Goal: Task Accomplishment & Management: Use online tool/utility

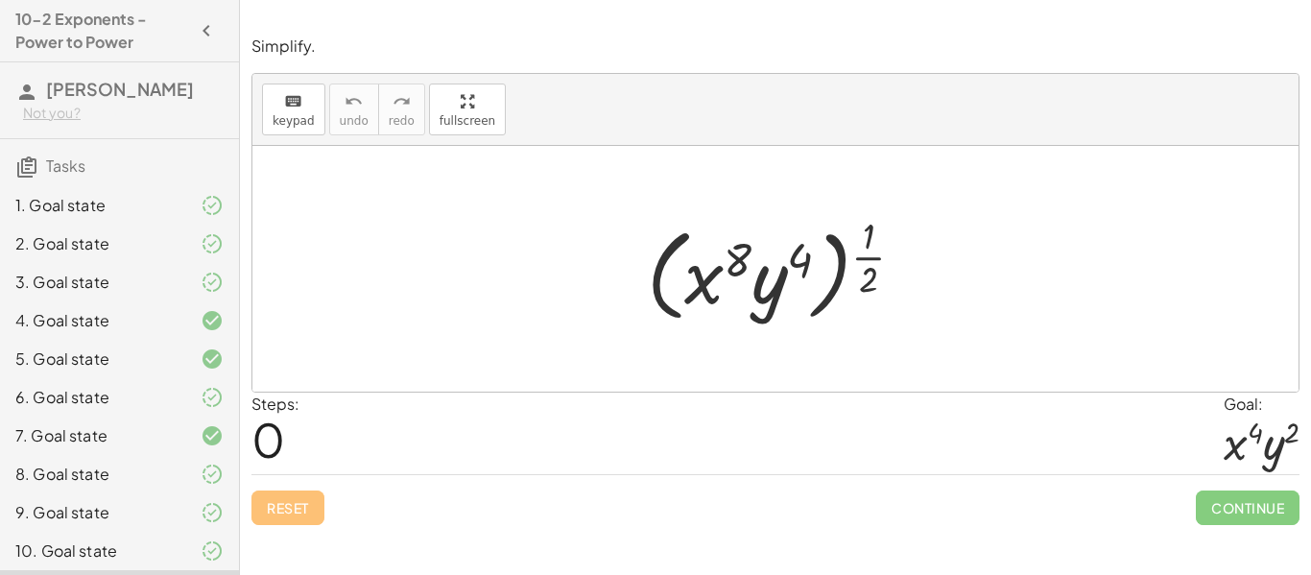
scroll to position [80, 0]
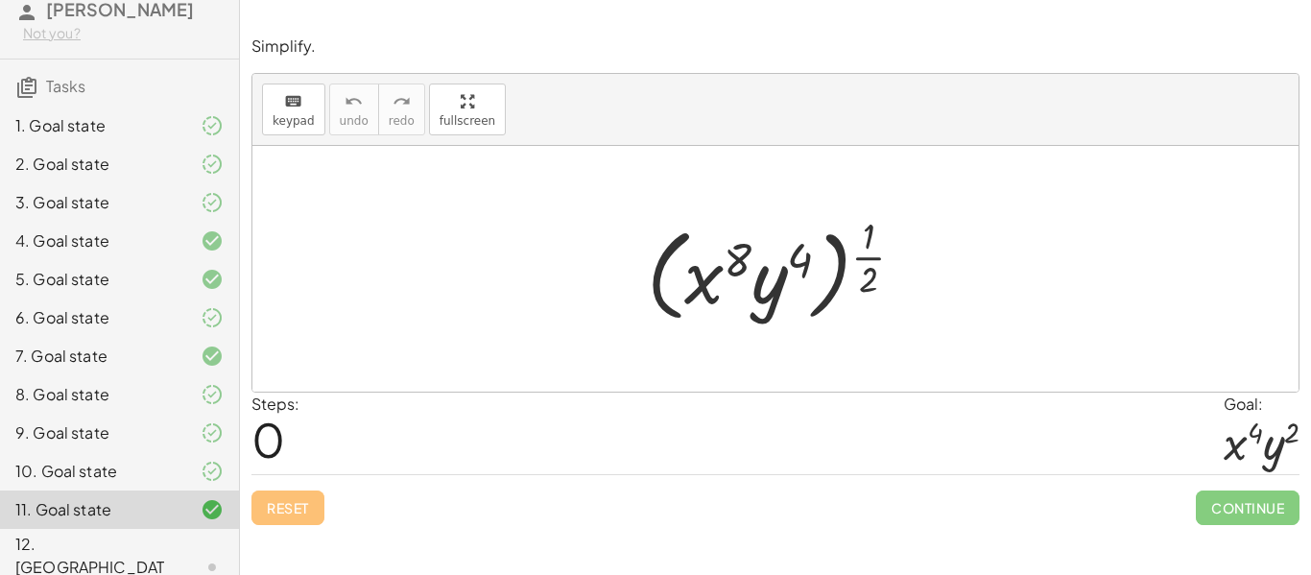
click at [118, 322] on div "6. Goal state" at bounding box center [92, 317] width 155 height 23
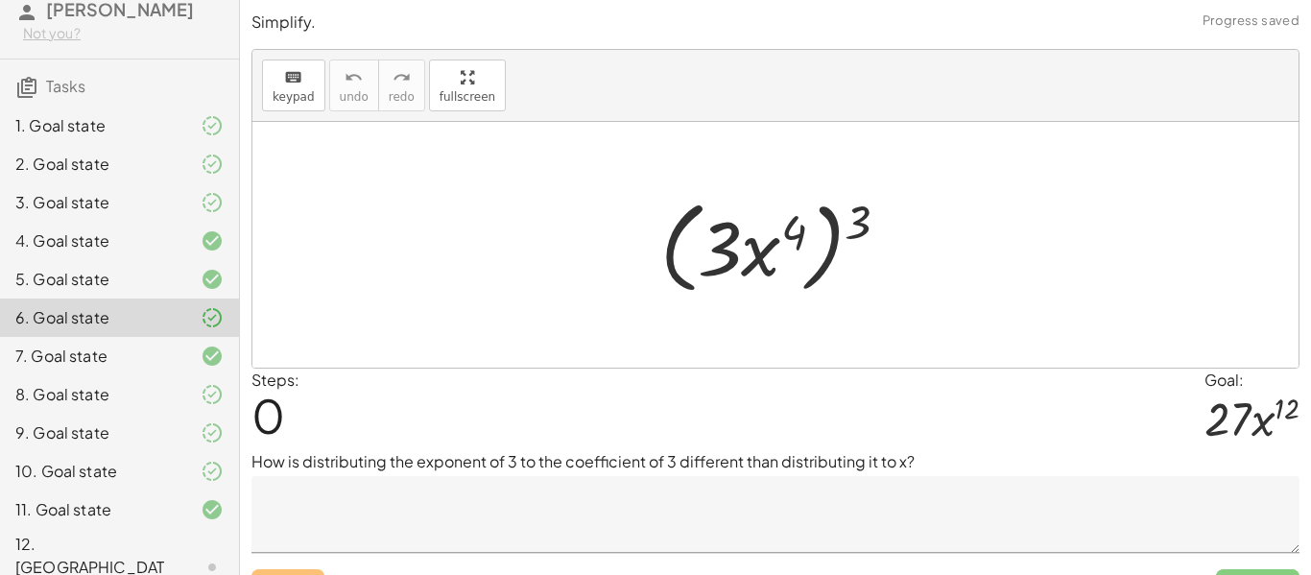
click at [124, 352] on div "7. Goal state" at bounding box center [92, 356] width 155 height 23
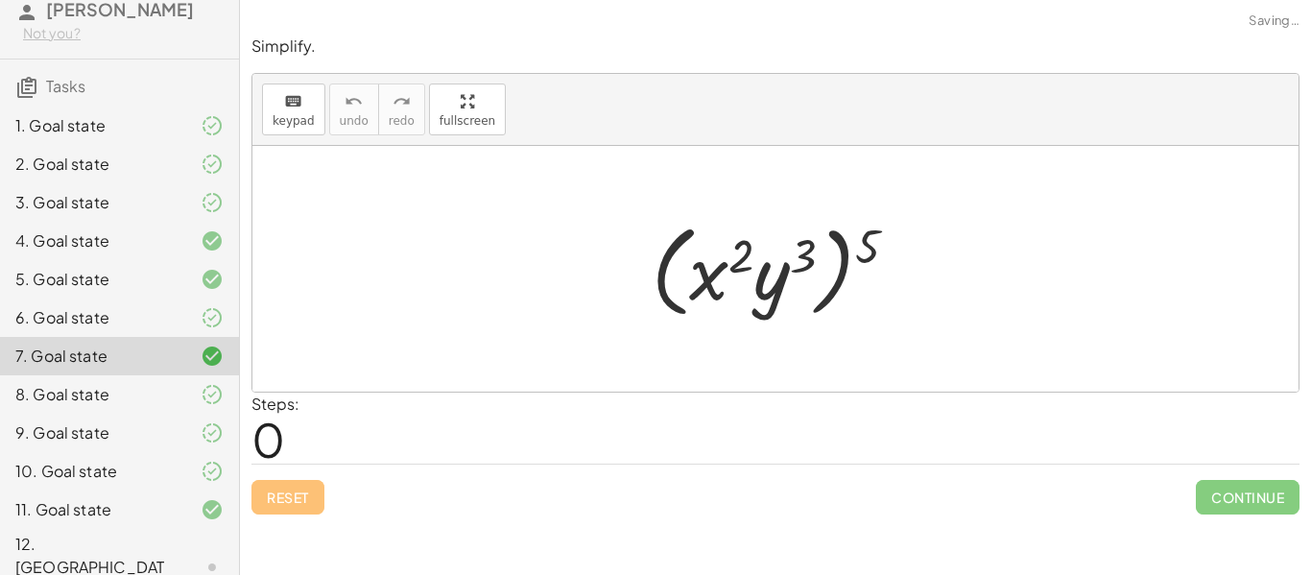
click at [130, 389] on div "8. Goal state" at bounding box center [92, 394] width 155 height 23
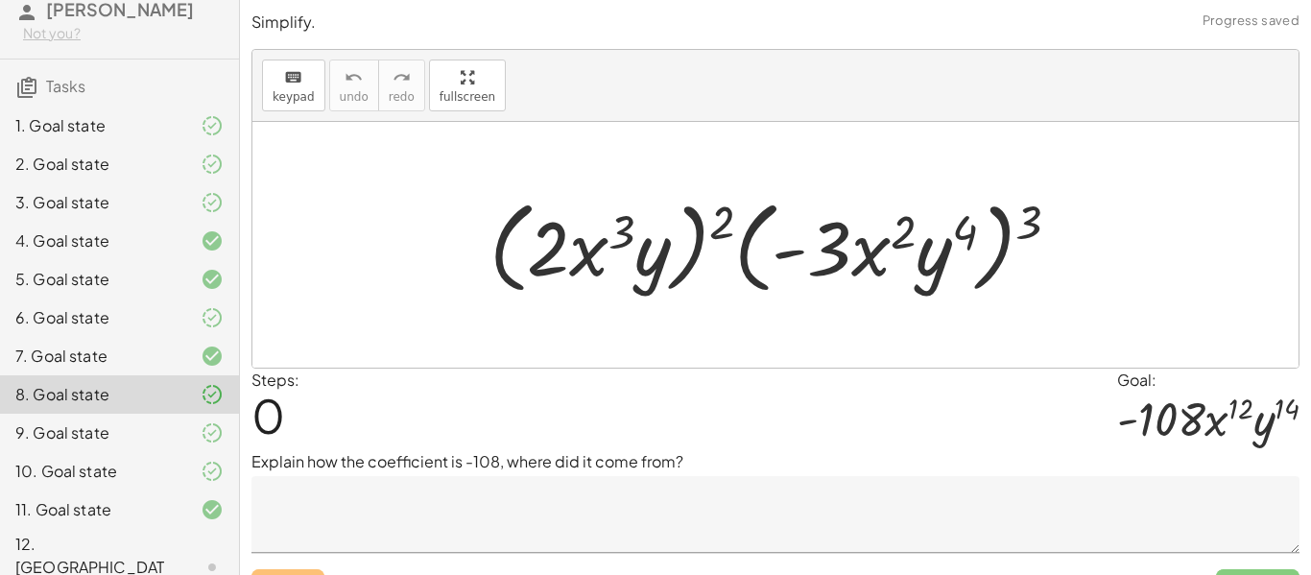
click at [131, 437] on div "9. Goal state" at bounding box center [92, 432] width 155 height 23
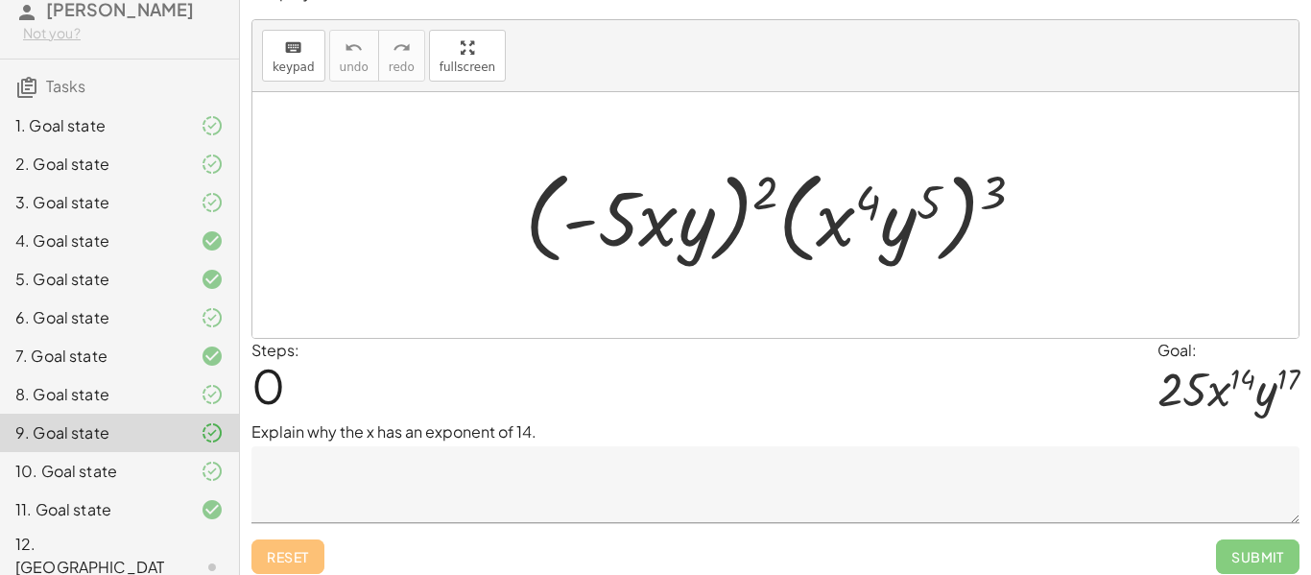
scroll to position [40, 0]
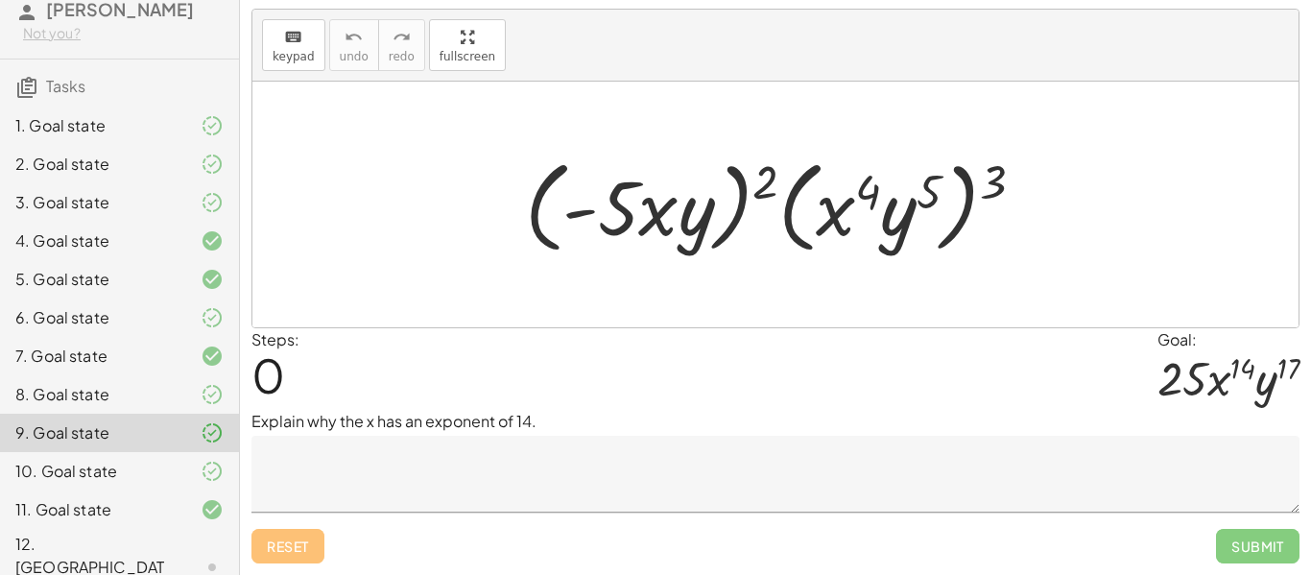
click at [444, 484] on textarea at bounding box center [775, 474] width 1048 height 77
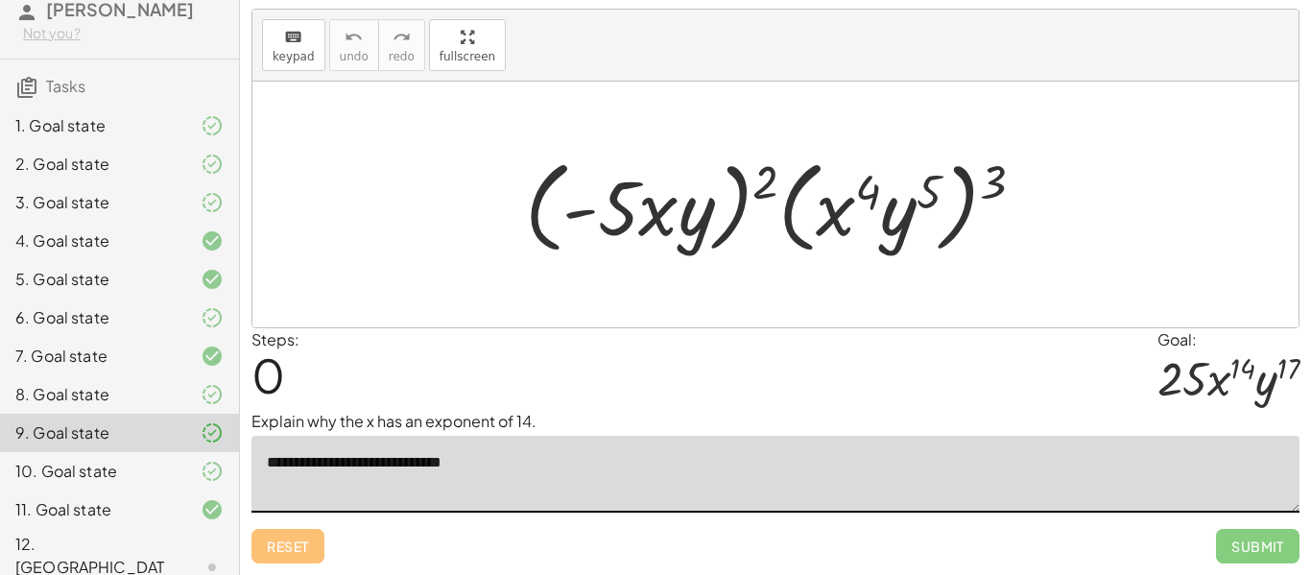
click at [438, 457] on textarea "**********" at bounding box center [775, 474] width 1048 height 77
click at [572, 476] on textarea "**********" at bounding box center [775, 474] width 1048 height 77
drag, startPoint x: 999, startPoint y: 180, endPoint x: 940, endPoint y: 181, distance: 59.5
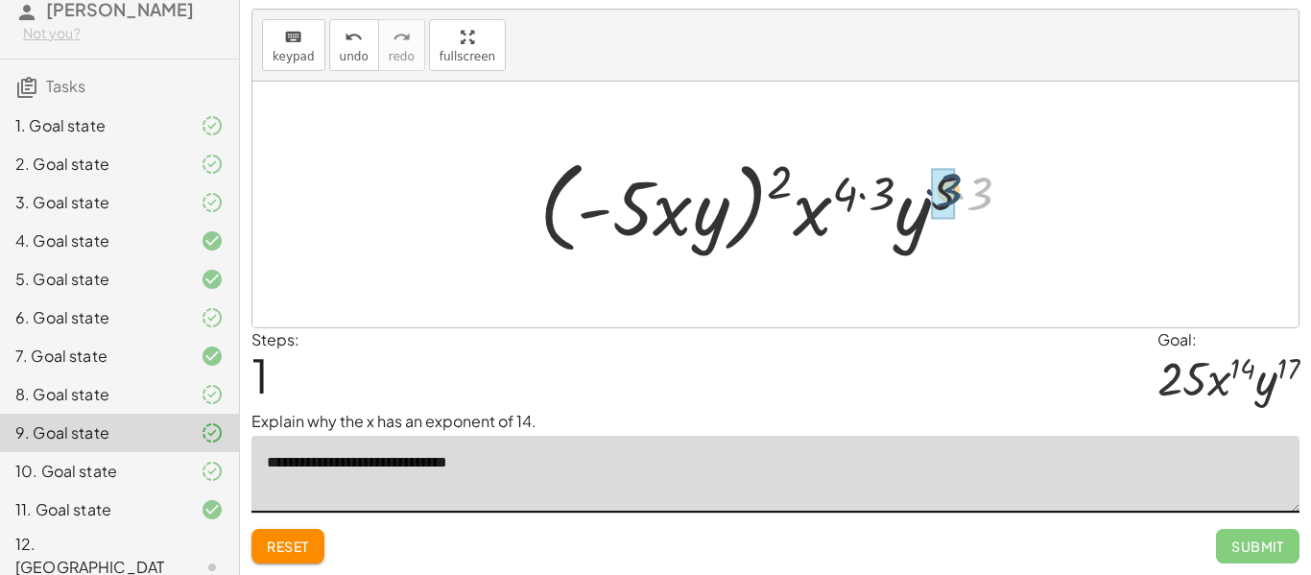
drag, startPoint x: 983, startPoint y: 196, endPoint x: 948, endPoint y: 192, distance: 34.8
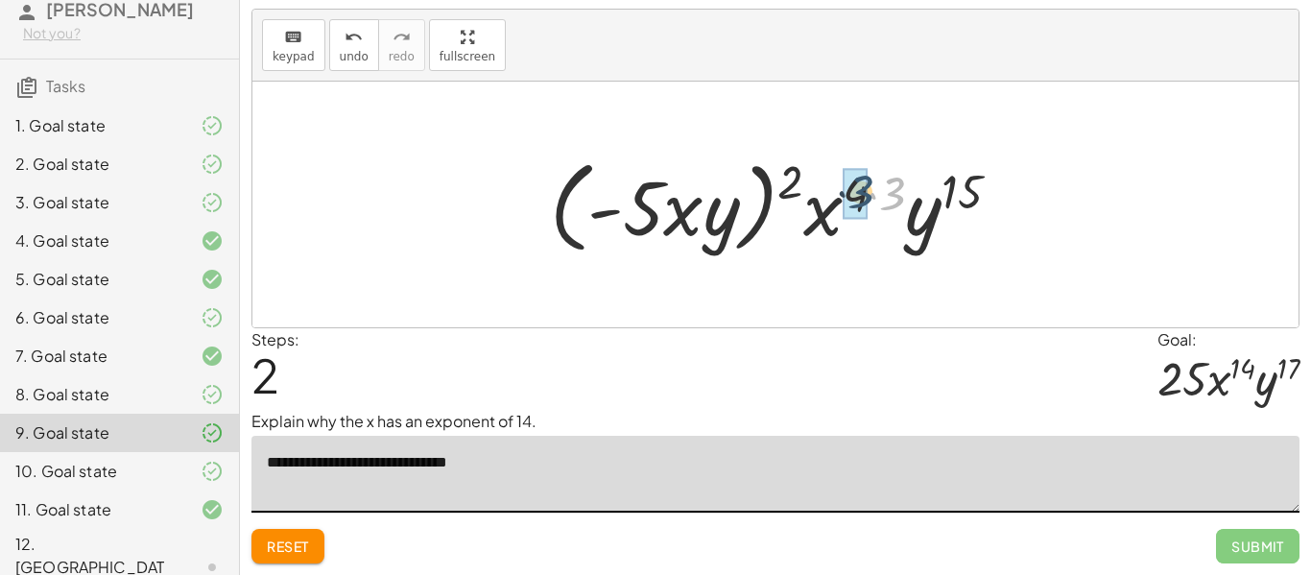
drag, startPoint x: 898, startPoint y: 186, endPoint x: 867, endPoint y: 184, distance: 31.7
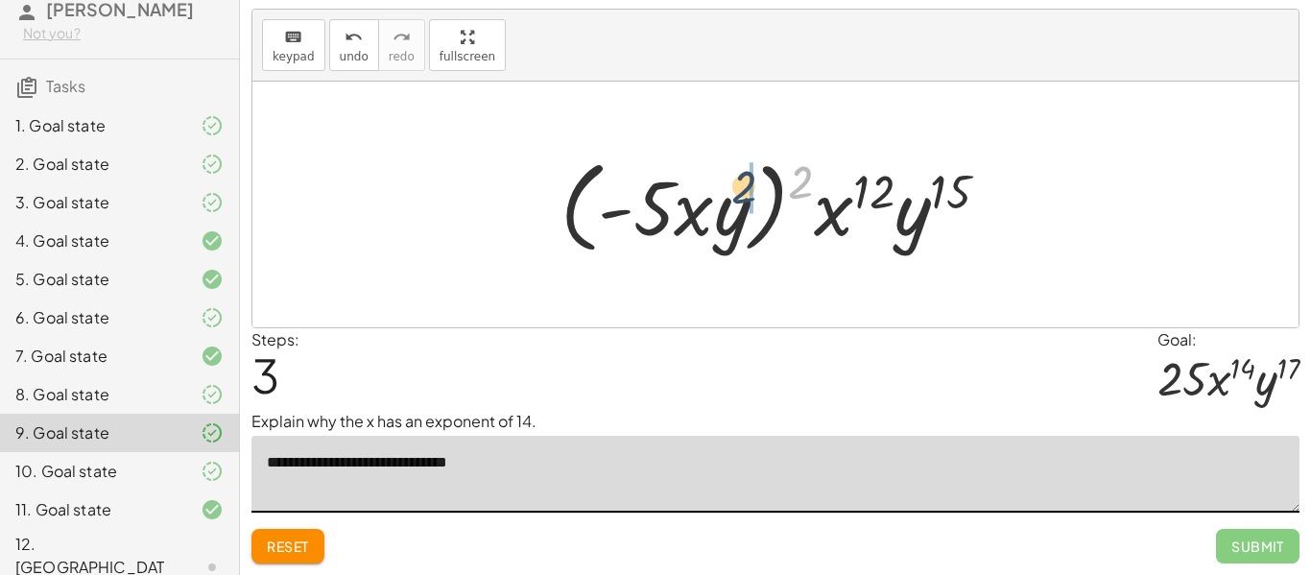
drag, startPoint x: 795, startPoint y: 173, endPoint x: 725, endPoint y: 179, distance: 70.4
click at [725, 179] on div at bounding box center [783, 205] width 464 height 110
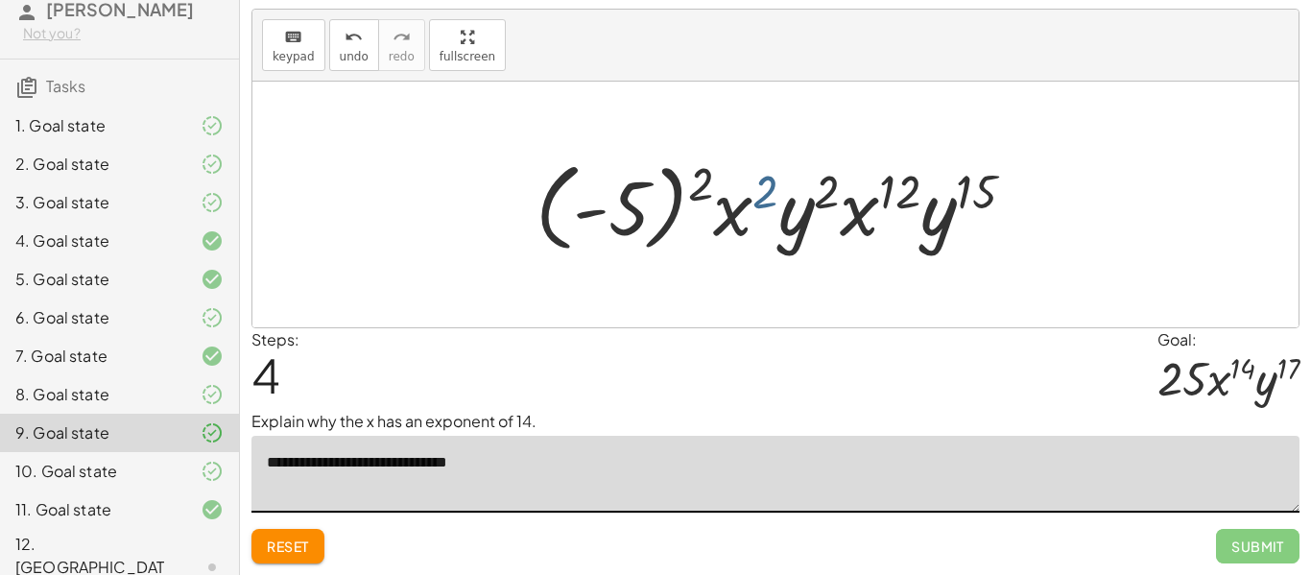
click at [765, 180] on div at bounding box center [783, 205] width 514 height 107
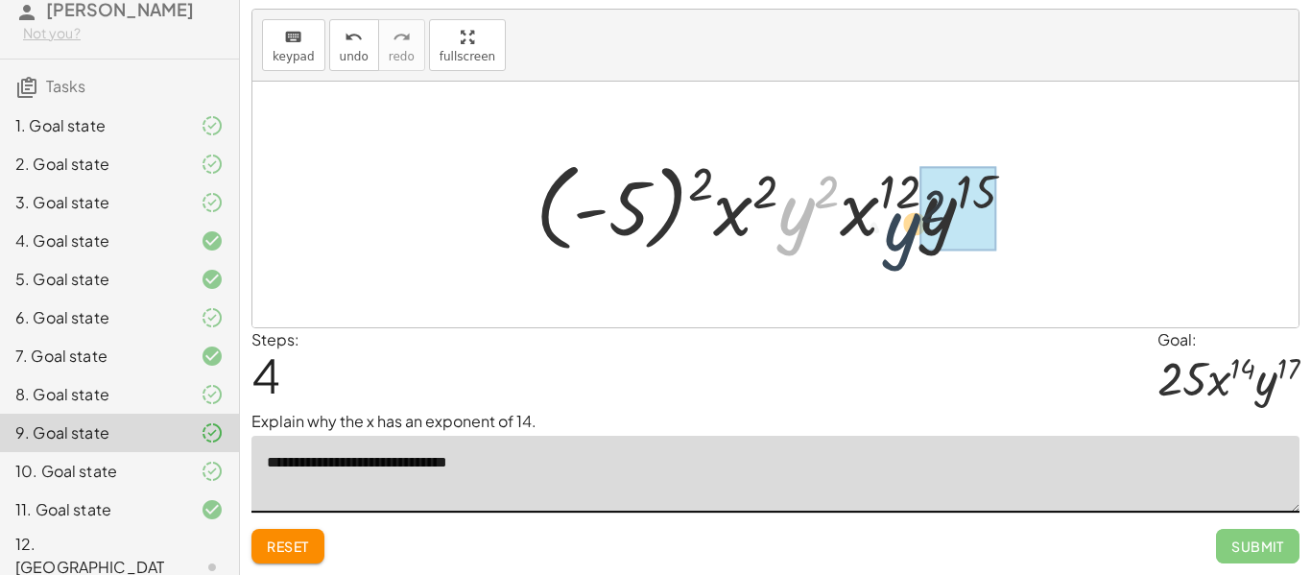
drag, startPoint x: 802, startPoint y: 210, endPoint x: 935, endPoint y: 224, distance: 133.1
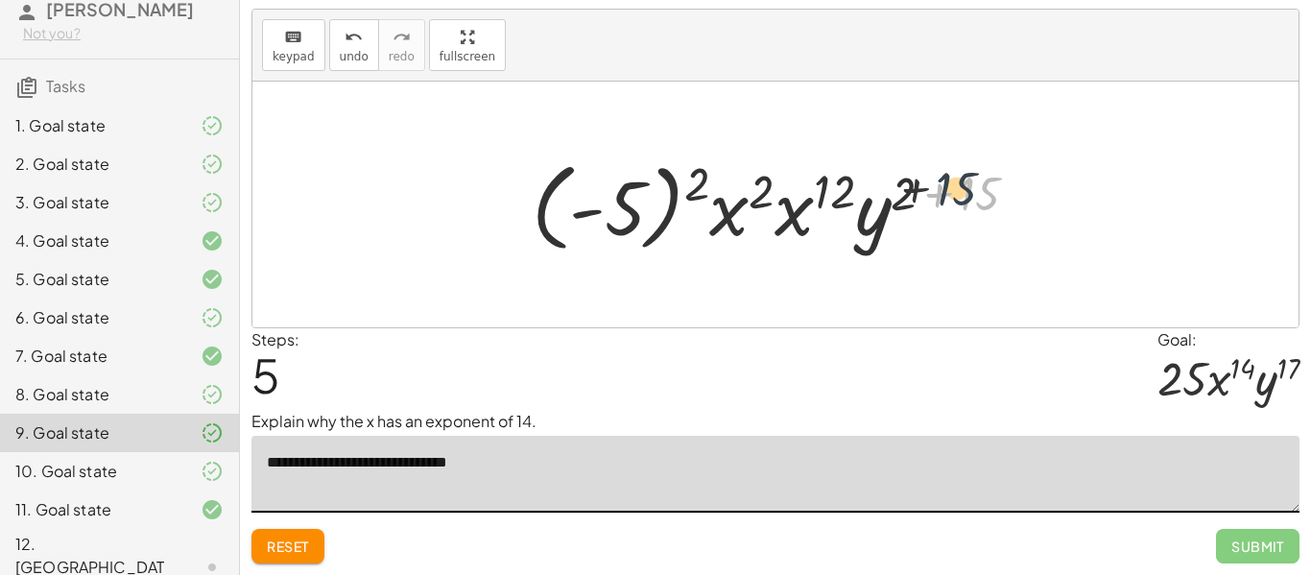
drag, startPoint x: 969, startPoint y: 207, endPoint x: 921, endPoint y: 199, distance: 48.8
click at [921, 199] on div at bounding box center [782, 205] width 521 height 107
drag, startPoint x: 965, startPoint y: 204, endPoint x: 930, endPoint y: 202, distance: 35.6
click at [930, 202] on div at bounding box center [782, 205] width 521 height 107
drag, startPoint x: 961, startPoint y: 204, endPoint x: 895, endPoint y: 197, distance: 65.7
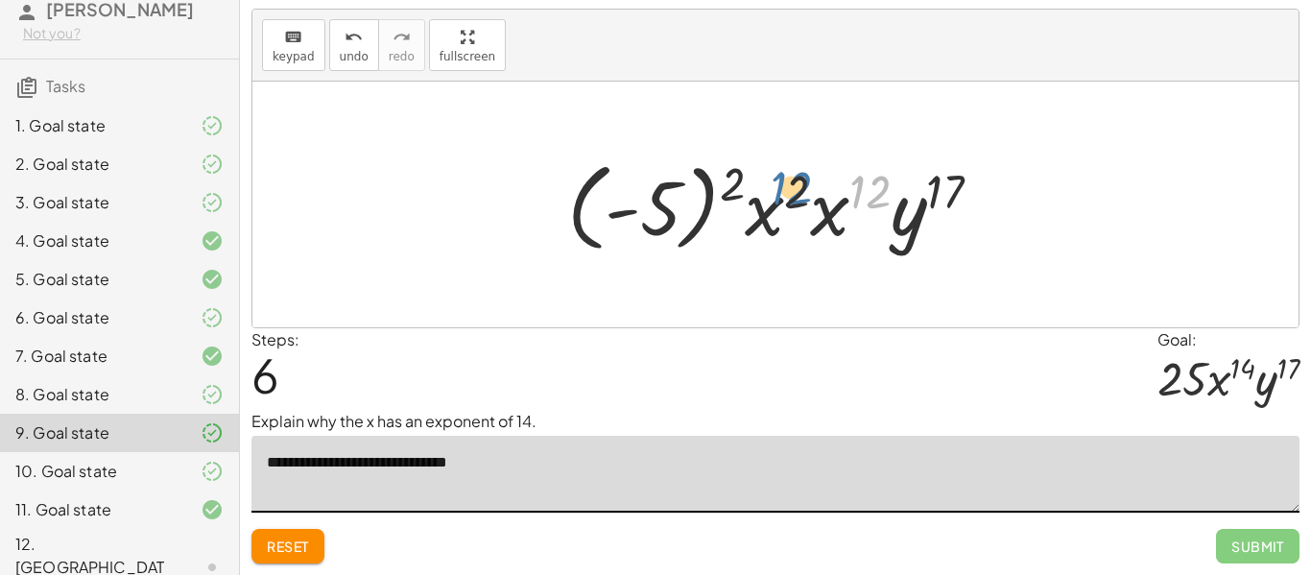
drag, startPoint x: 883, startPoint y: 194, endPoint x: 804, endPoint y: 190, distance: 78.8
click at [804, 190] on div at bounding box center [782, 205] width 449 height 107
drag, startPoint x: 832, startPoint y: 226, endPoint x: 780, endPoint y: 224, distance: 51.9
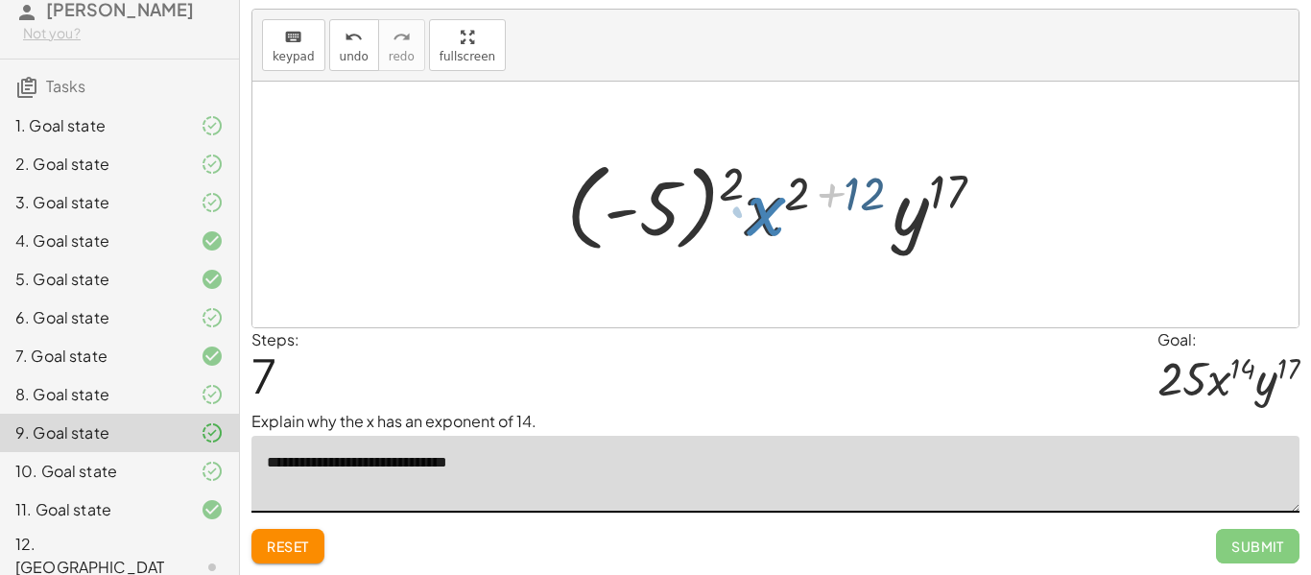
click at [778, 225] on div at bounding box center [783, 205] width 453 height 107
drag, startPoint x: 863, startPoint y: 197, endPoint x: 796, endPoint y: 190, distance: 67.5
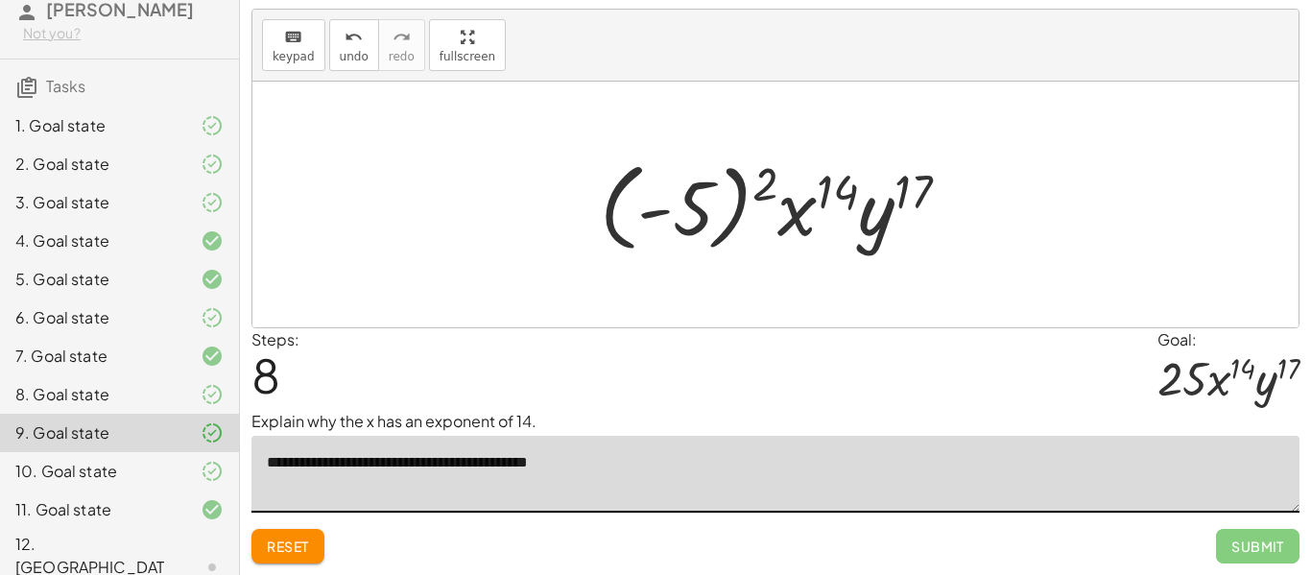
click at [571, 464] on textarea "**********" at bounding box center [775, 474] width 1048 height 77
click at [634, 470] on textarea "**********" at bounding box center [775, 474] width 1048 height 77
drag, startPoint x: 764, startPoint y: 181, endPoint x: 706, endPoint y: 179, distance: 57.6
click at [706, 179] on div at bounding box center [782, 205] width 385 height 107
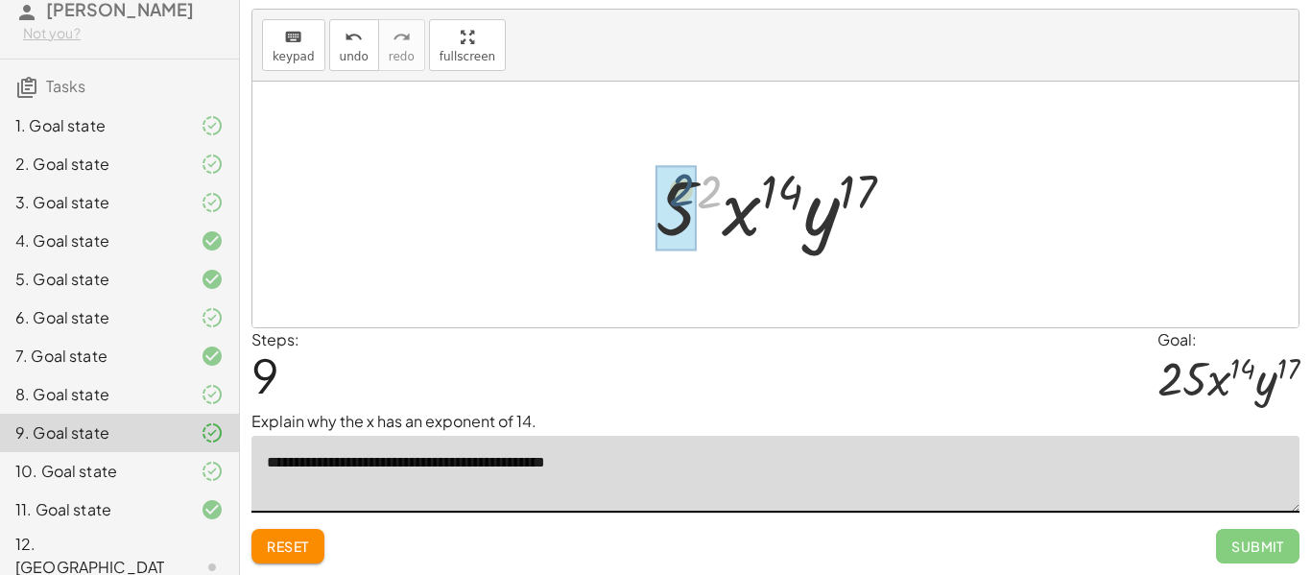
drag, startPoint x: 709, startPoint y: 190, endPoint x: 681, endPoint y: 189, distance: 27.8
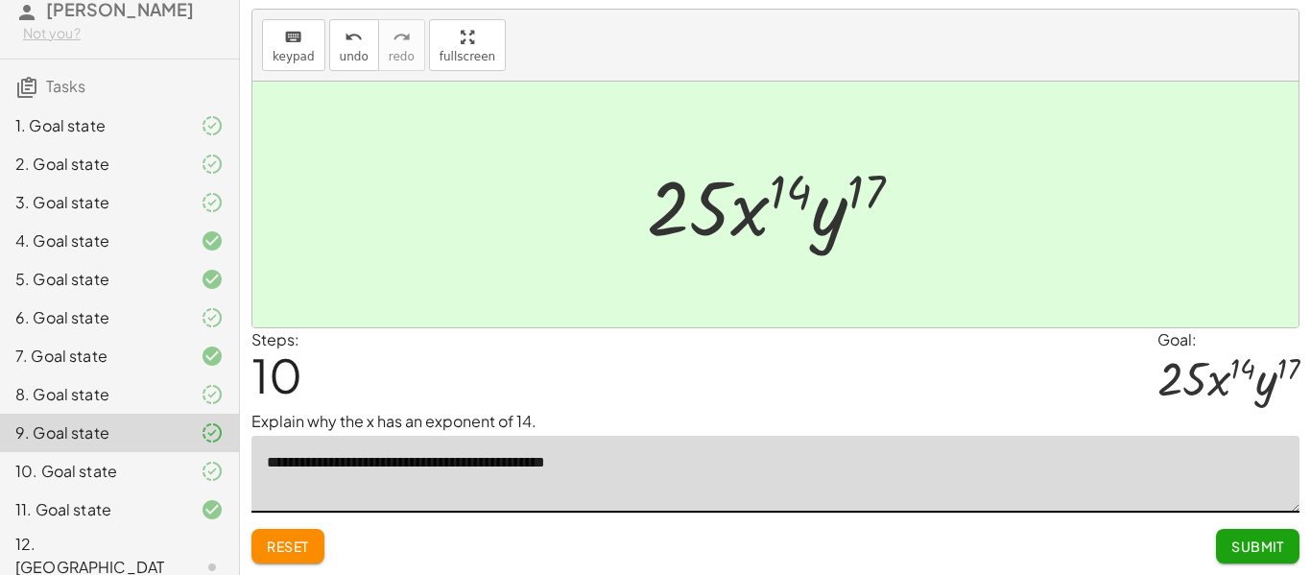
type textarea "**********"
click at [1274, 551] on span "Submit" at bounding box center [1257, 545] width 53 height 17
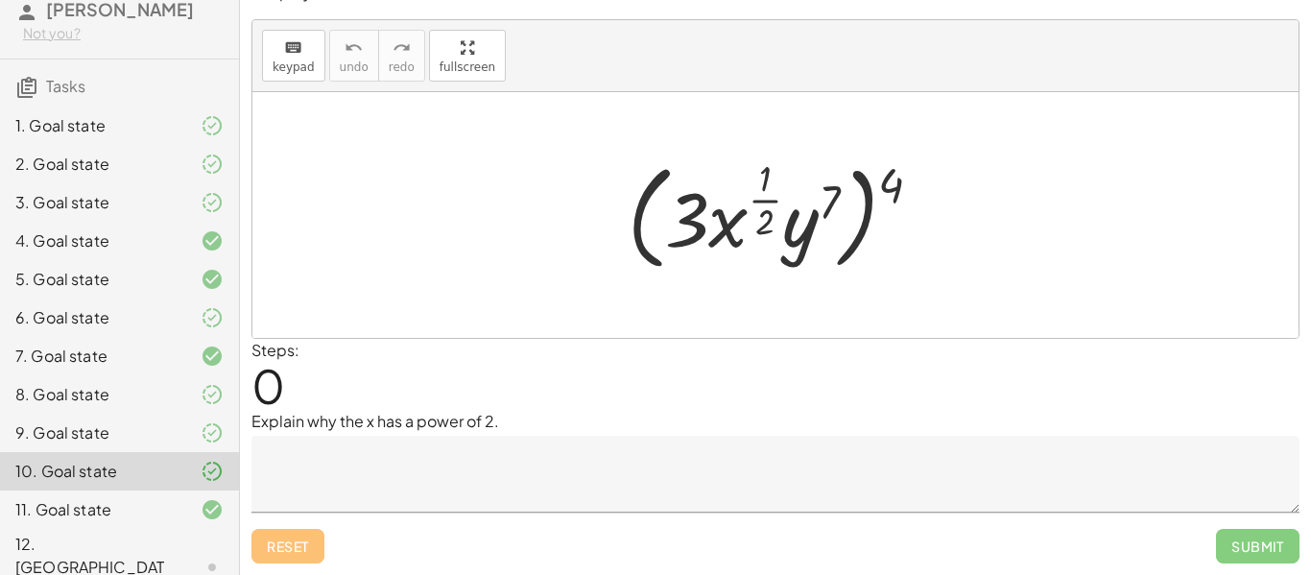
scroll to position [30, 0]
click at [688, 464] on textarea at bounding box center [775, 474] width 1048 height 77
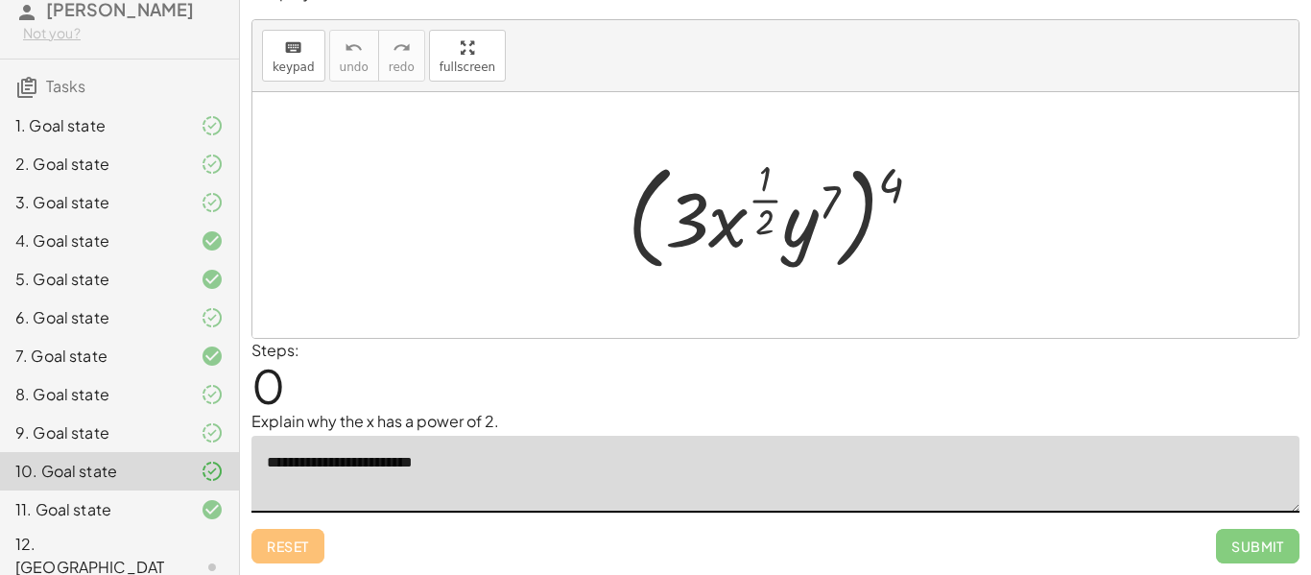
click at [396, 459] on textarea "**********" at bounding box center [775, 474] width 1048 height 77
drag, startPoint x: 898, startPoint y: 179, endPoint x: 828, endPoint y: 178, distance: 70.1
click at [828, 178] on div at bounding box center [782, 215] width 328 height 125
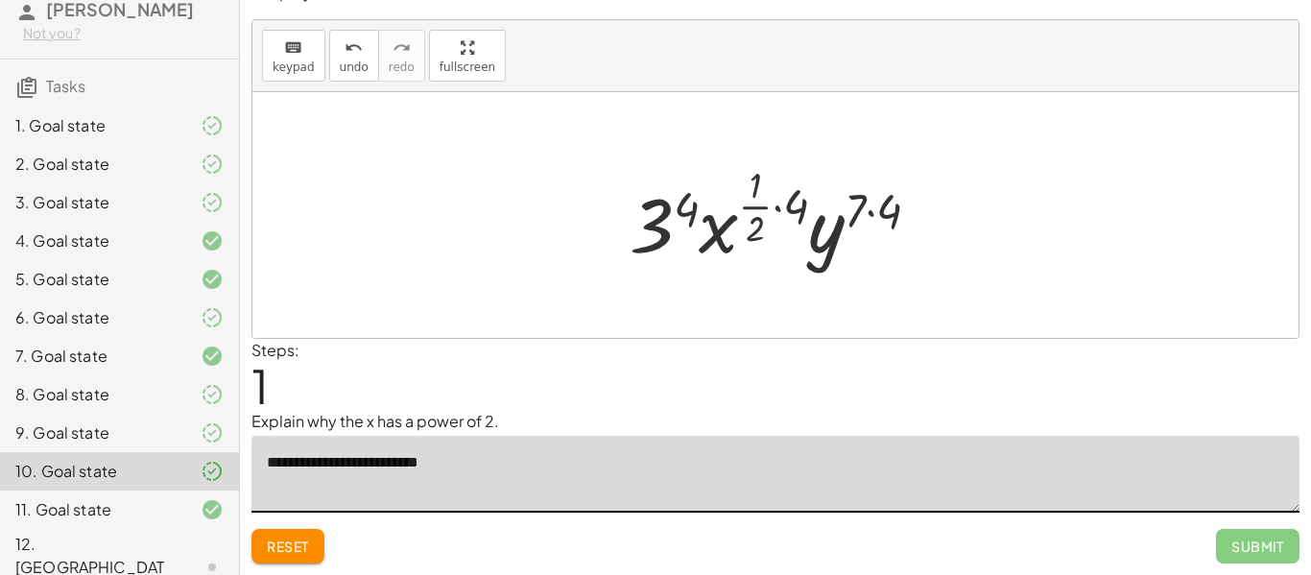
click at [527, 445] on textarea "**********" at bounding box center [775, 474] width 1048 height 77
type textarea "**********"
drag, startPoint x: 803, startPoint y: 207, endPoint x: 768, endPoint y: 203, distance: 35.7
click at [768, 203] on div at bounding box center [782, 214] width 325 height 113
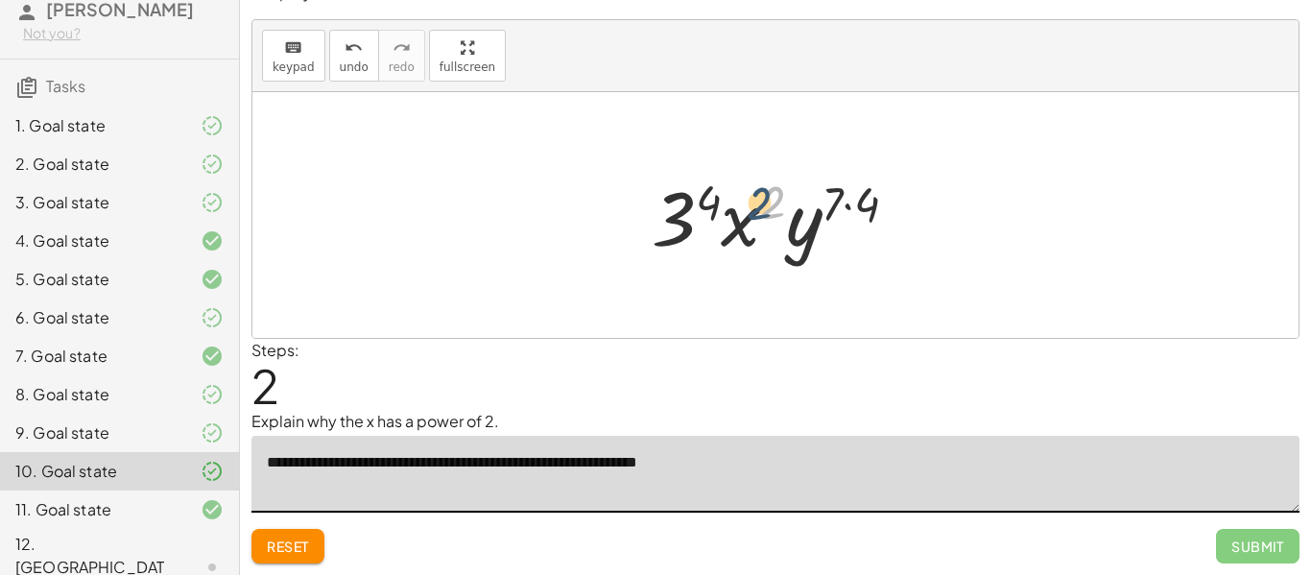
click at [772, 206] on div at bounding box center [782, 215] width 280 height 99
drag, startPoint x: 708, startPoint y: 200, endPoint x: 681, endPoint y: 199, distance: 26.9
drag, startPoint x: 869, startPoint y: 199, endPoint x: 836, endPoint y: 194, distance: 33.0
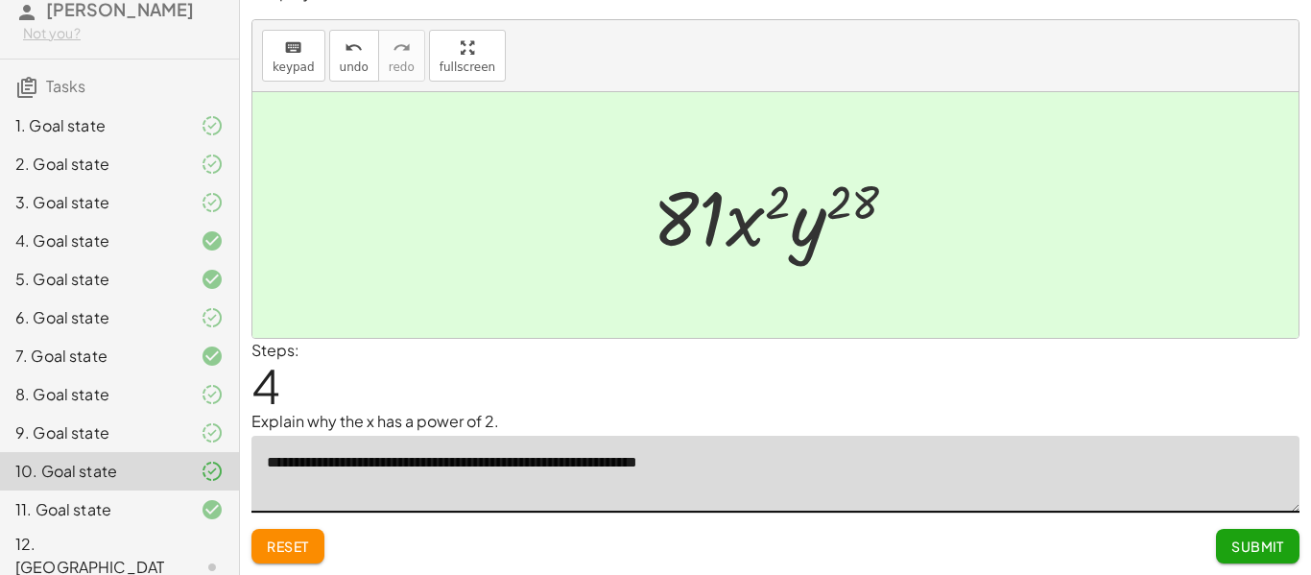
click at [1265, 537] on span "Submit" at bounding box center [1257, 545] width 53 height 17
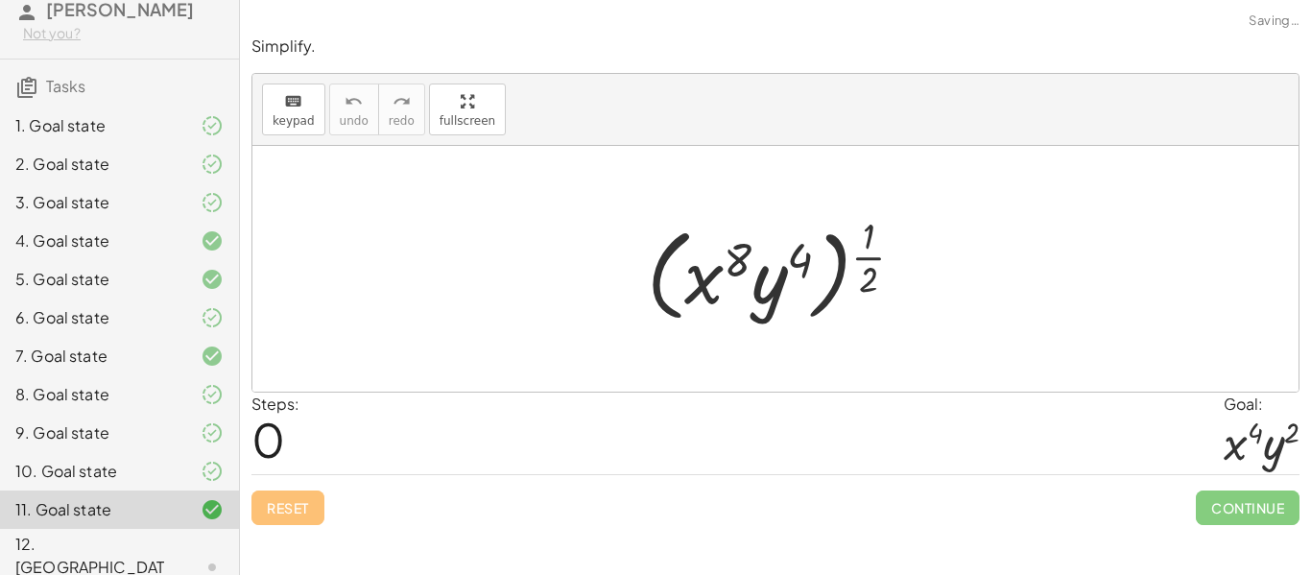
scroll to position [0, 0]
click at [863, 271] on div at bounding box center [782, 268] width 291 height 119
drag, startPoint x: 867, startPoint y: 260, endPoint x: 797, endPoint y: 253, distance: 70.4
click at [797, 253] on div at bounding box center [782, 268] width 291 height 119
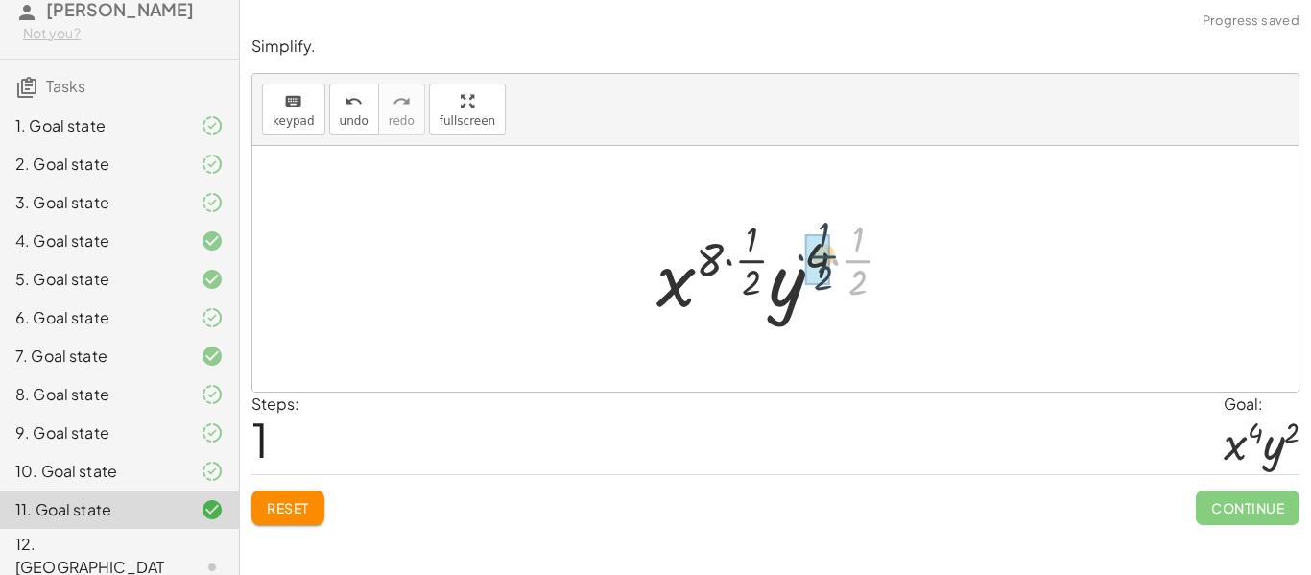
drag, startPoint x: 854, startPoint y: 257, endPoint x: 815, endPoint y: 252, distance: 39.6
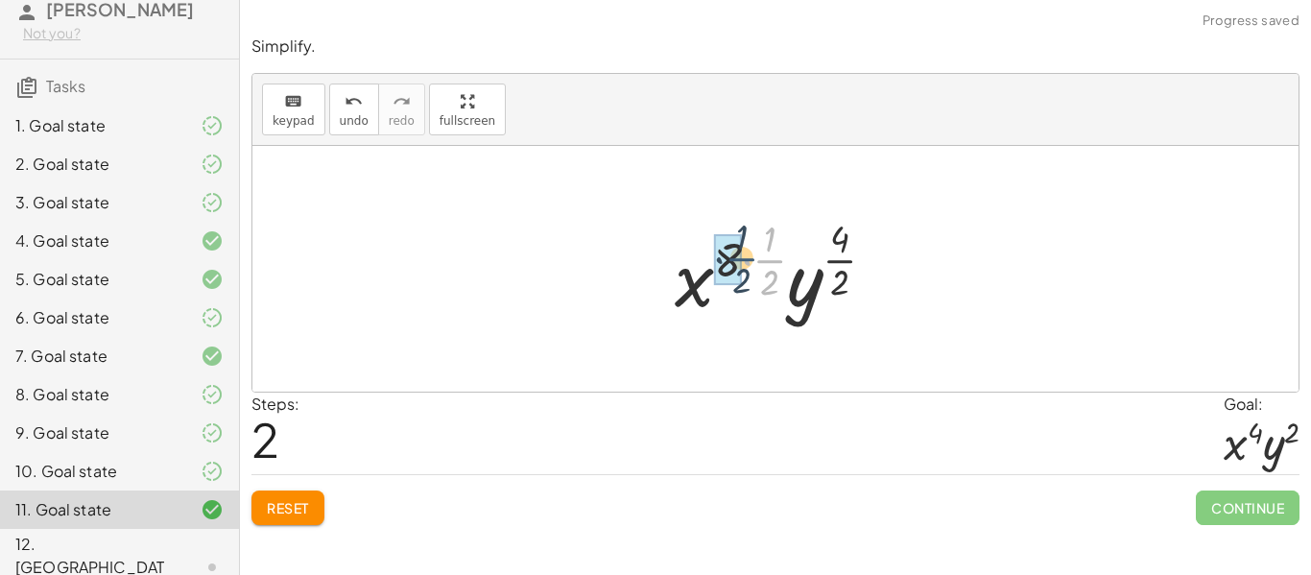
drag, startPoint x: 768, startPoint y: 253, endPoint x: 736, endPoint y: 251, distance: 31.7
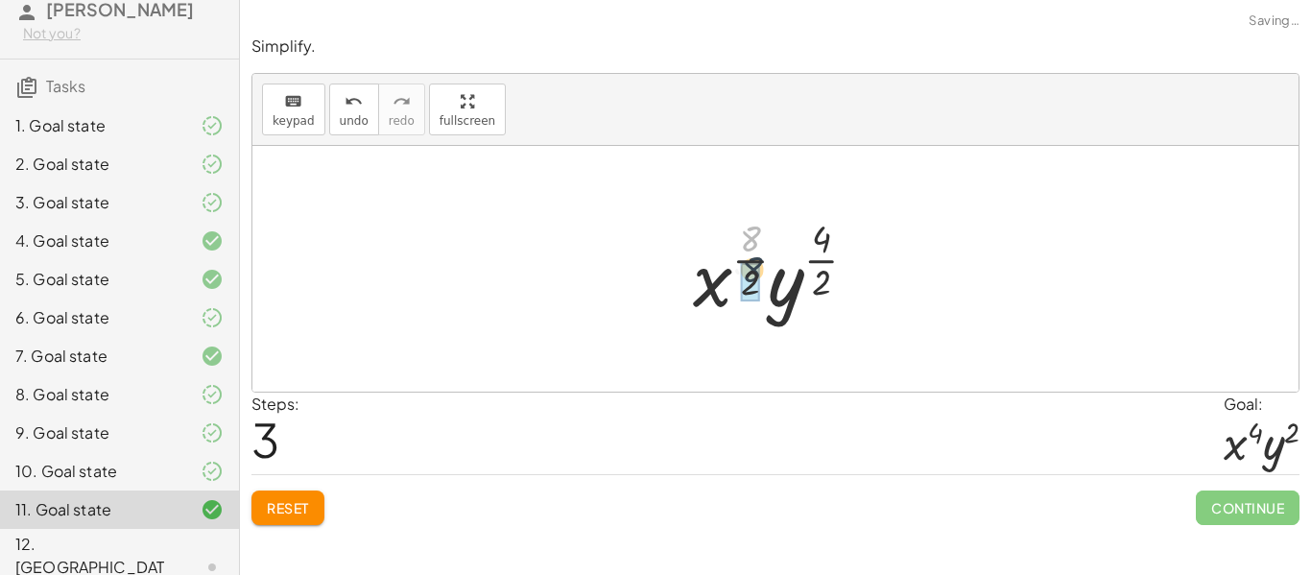
drag, startPoint x: 751, startPoint y: 247, endPoint x: 754, endPoint y: 289, distance: 42.3
drag, startPoint x: 812, startPoint y: 243, endPoint x: 810, endPoint y: 288, distance: 45.1
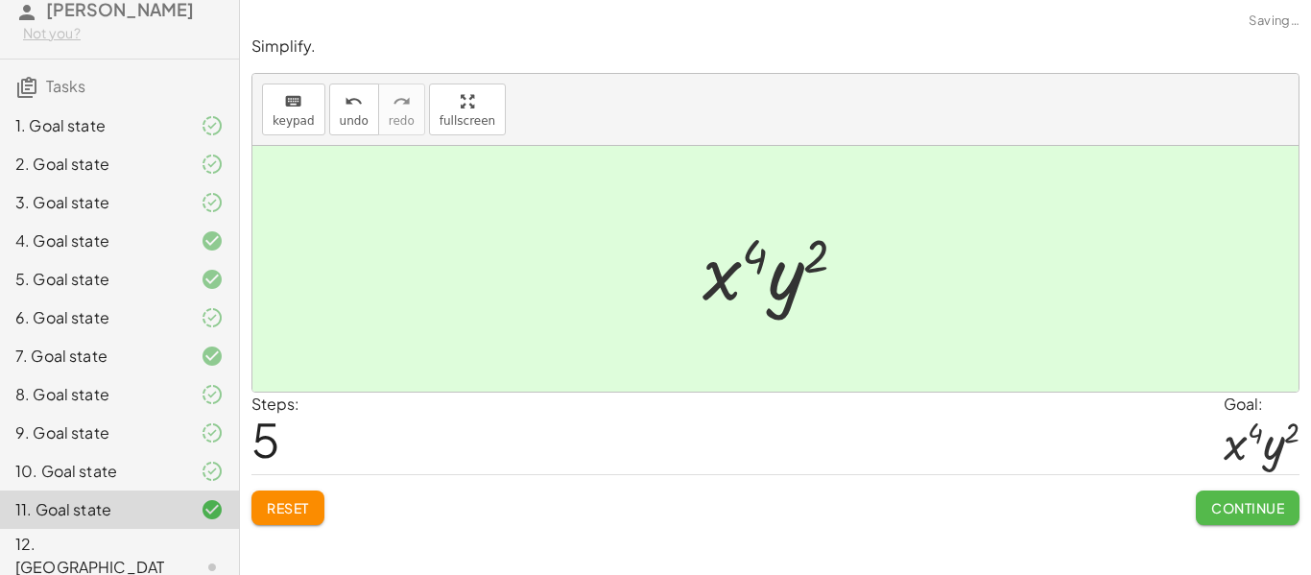
click at [1253, 506] on span "Continue" at bounding box center [1247, 507] width 73 height 17
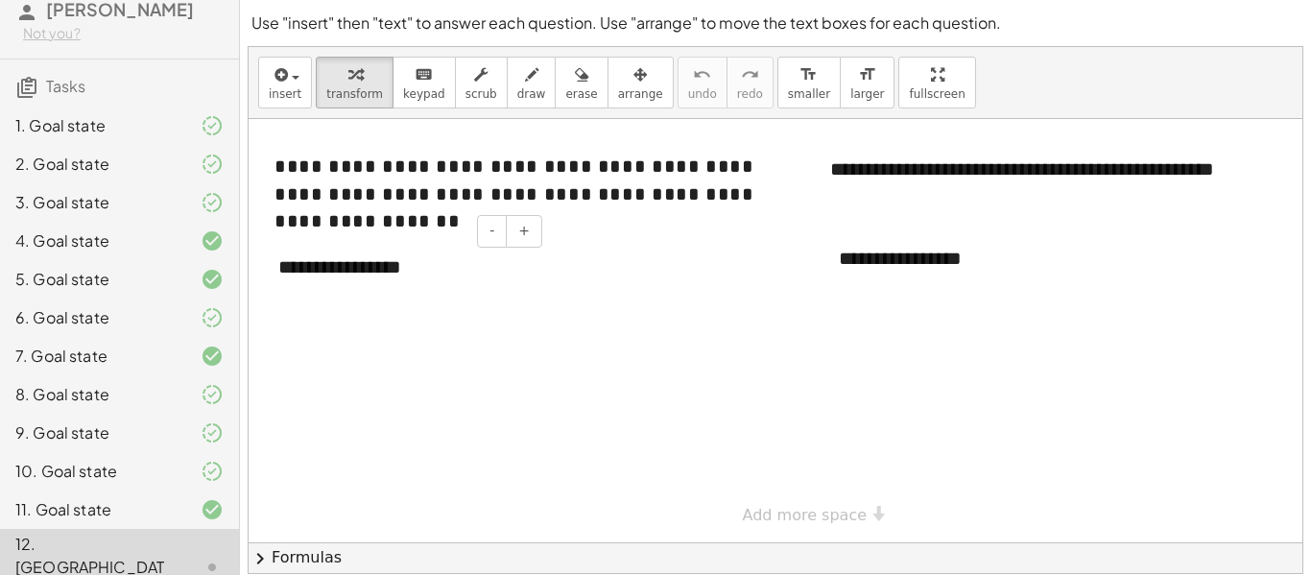
click at [409, 300] on div at bounding box center [799, 330] width 1101 height 423
click at [531, 231] on button "+" at bounding box center [524, 231] width 36 height 33
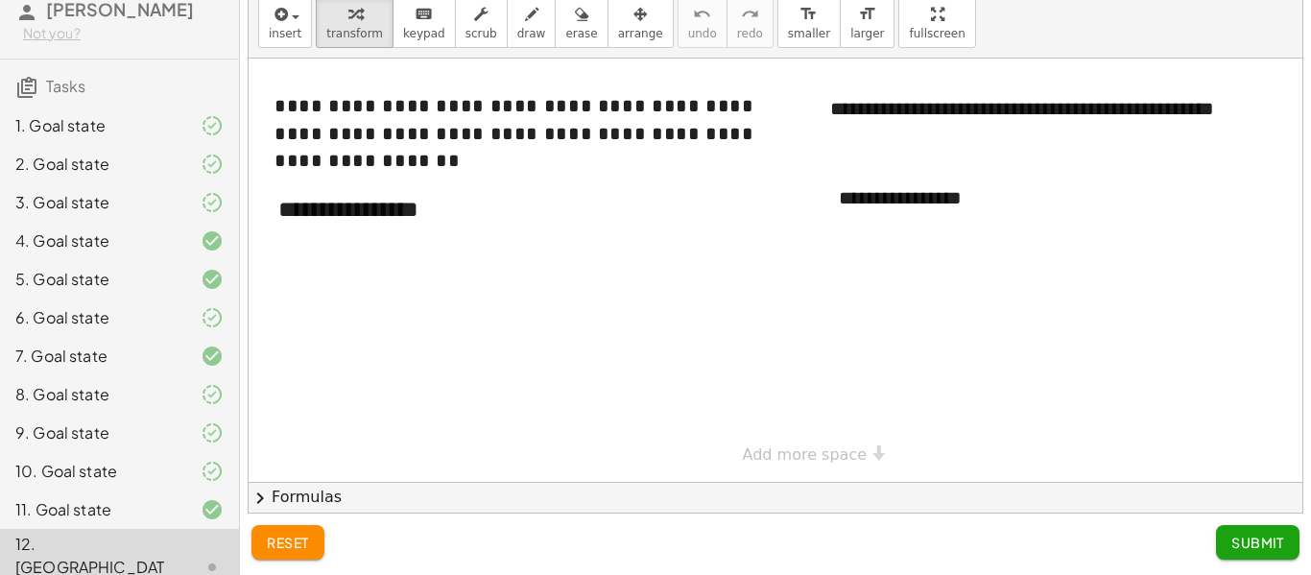
click at [381, 399] on div at bounding box center [799, 270] width 1101 height 423
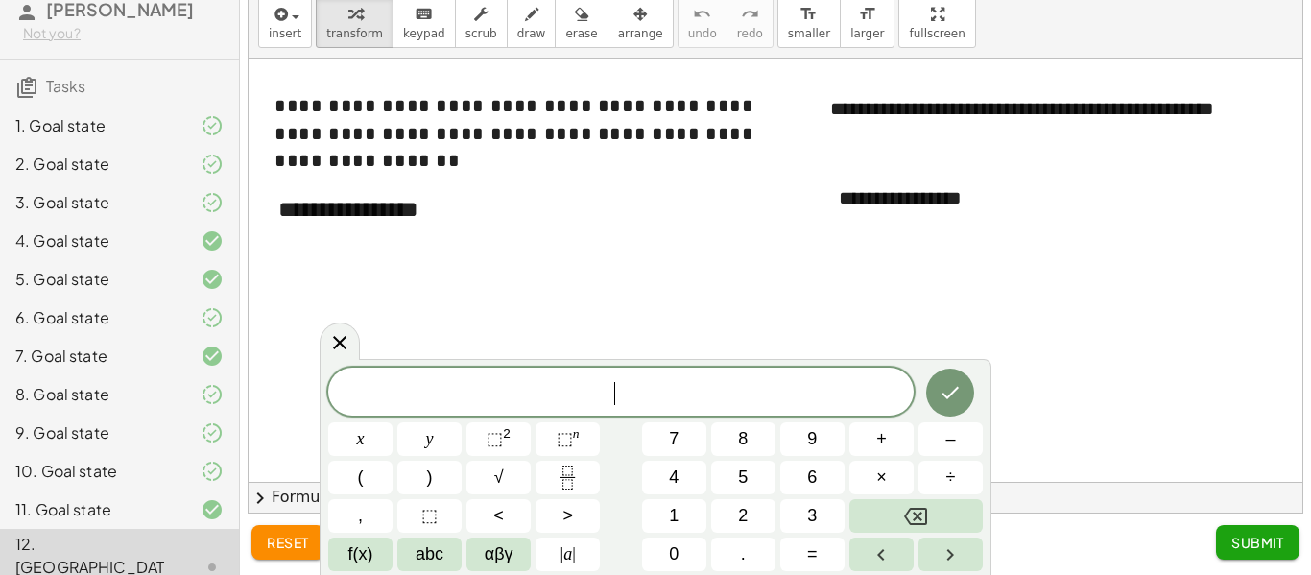
click at [381, 399] on span "​" at bounding box center [620, 393] width 585 height 27
click at [350, 335] on icon at bounding box center [339, 342] width 23 height 23
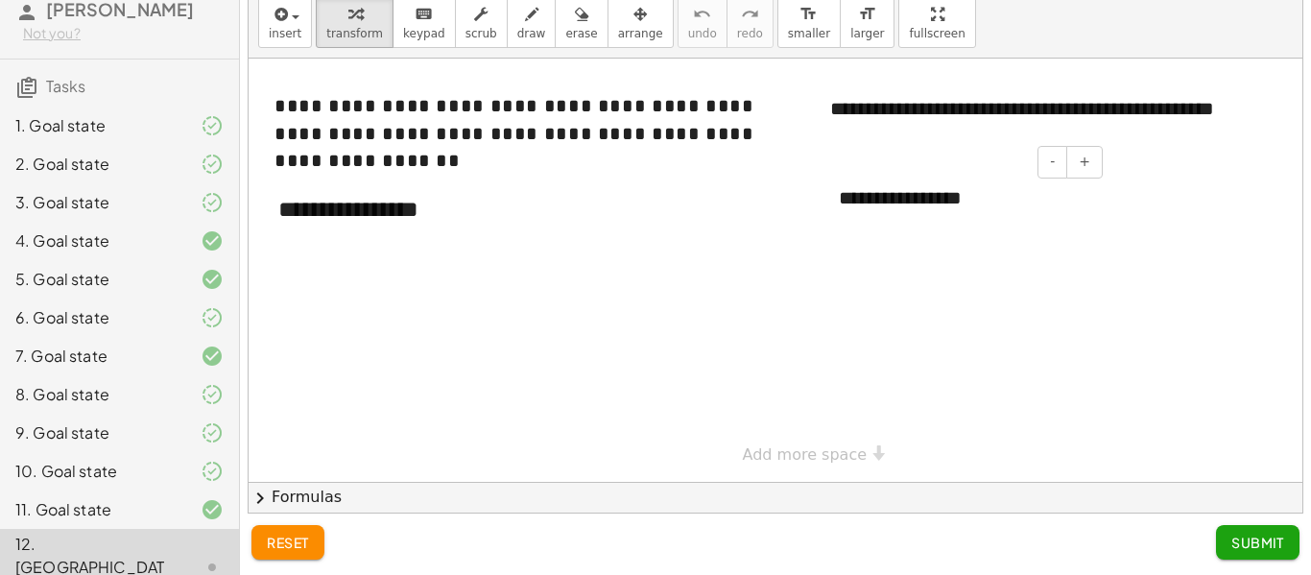
click at [994, 175] on div "- +" at bounding box center [959, 162] width 288 height 33
click at [992, 198] on div "**********" at bounding box center [964, 198] width 288 height 66
click at [428, 212] on div "**********" at bounding box center [403, 209] width 288 height 71
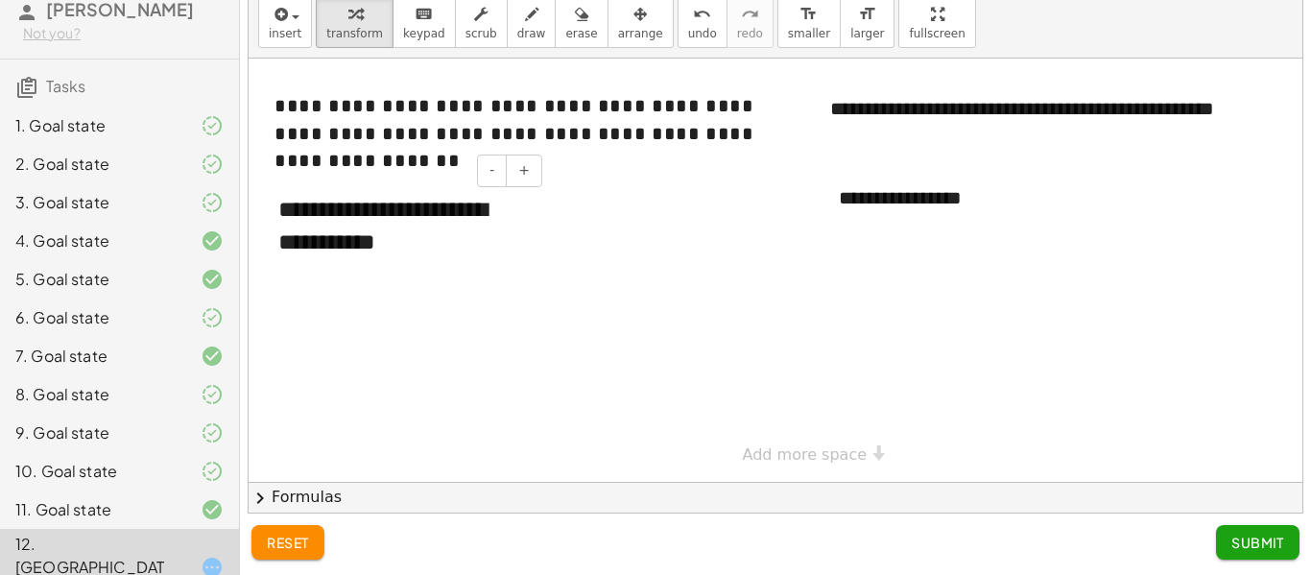
click at [291, 209] on div "**********" at bounding box center [403, 226] width 288 height 105
click at [656, 294] on div at bounding box center [799, 270] width 1101 height 423
click at [912, 212] on div at bounding box center [964, 226] width 250 height 28
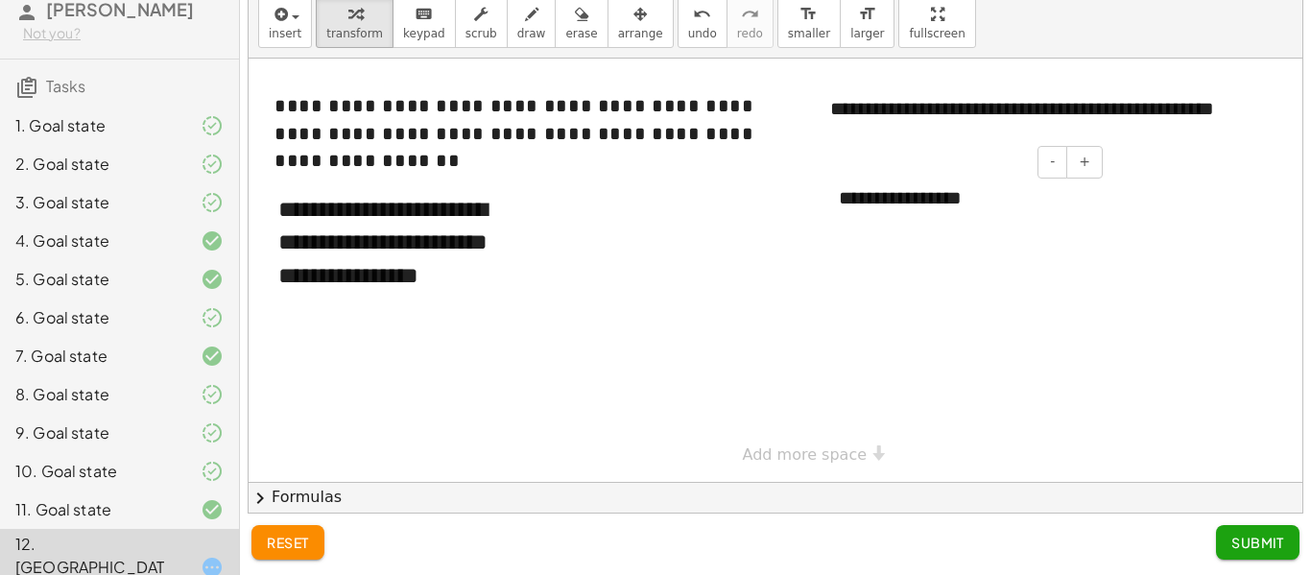
click at [912, 212] on div at bounding box center [964, 226] width 250 height 28
click at [900, 202] on div "**********" at bounding box center [964, 211] width 288 height 93
click at [1041, 284] on div at bounding box center [799, 270] width 1101 height 423
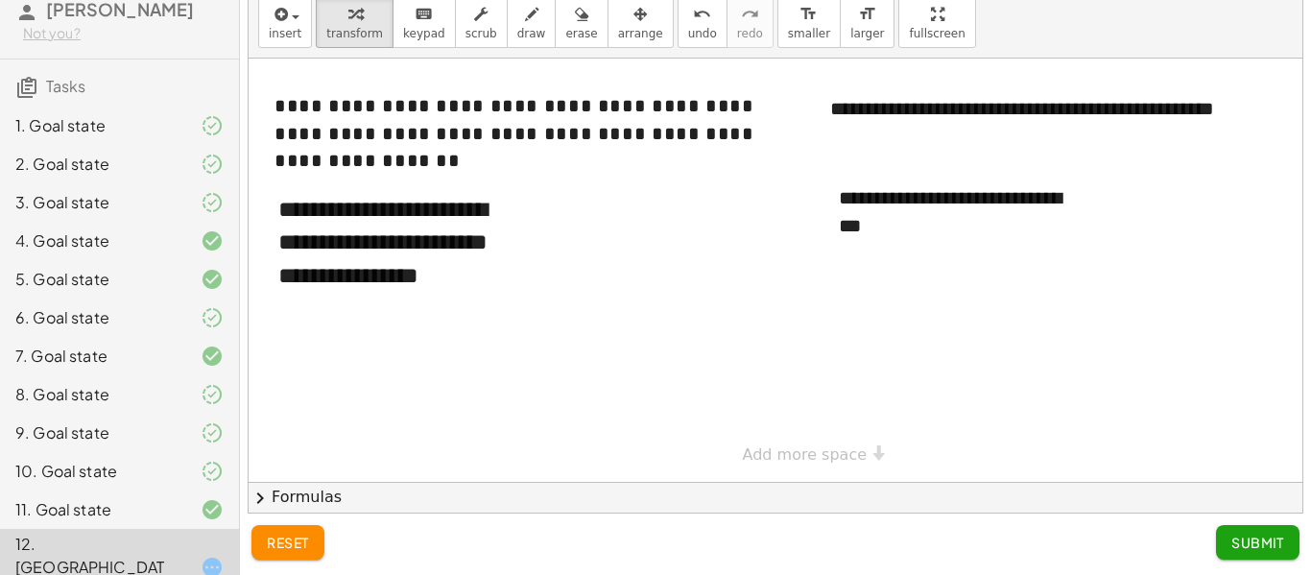
click at [1262, 534] on span "Submit" at bounding box center [1257, 542] width 53 height 17
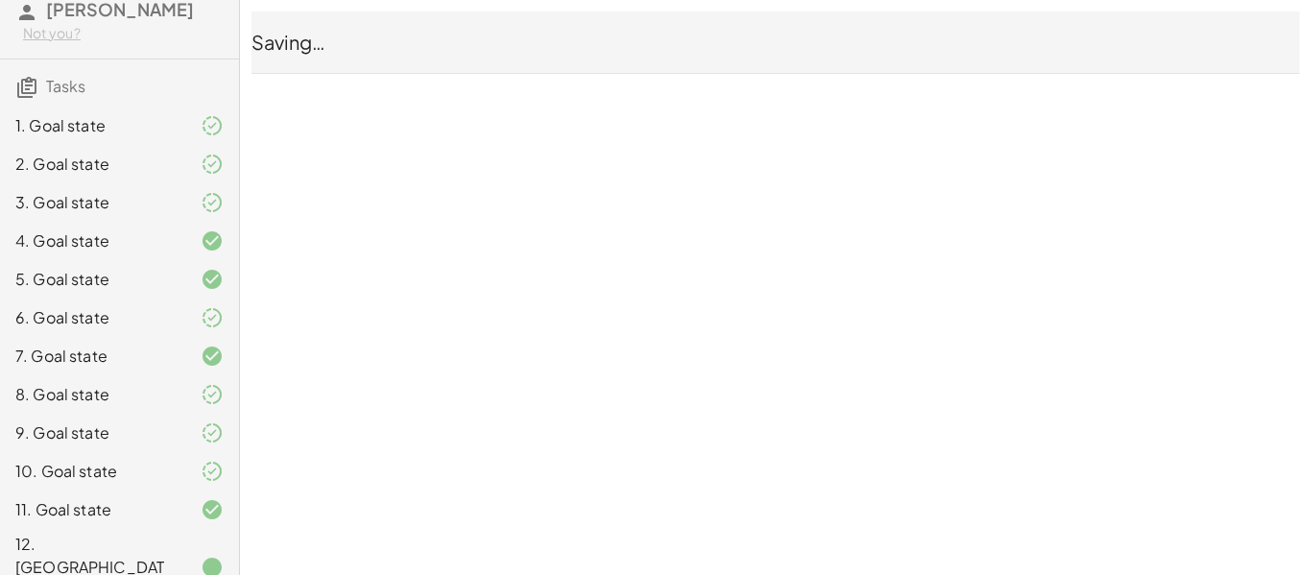
scroll to position [0, 0]
